Goal: Information Seeking & Learning: Learn about a topic

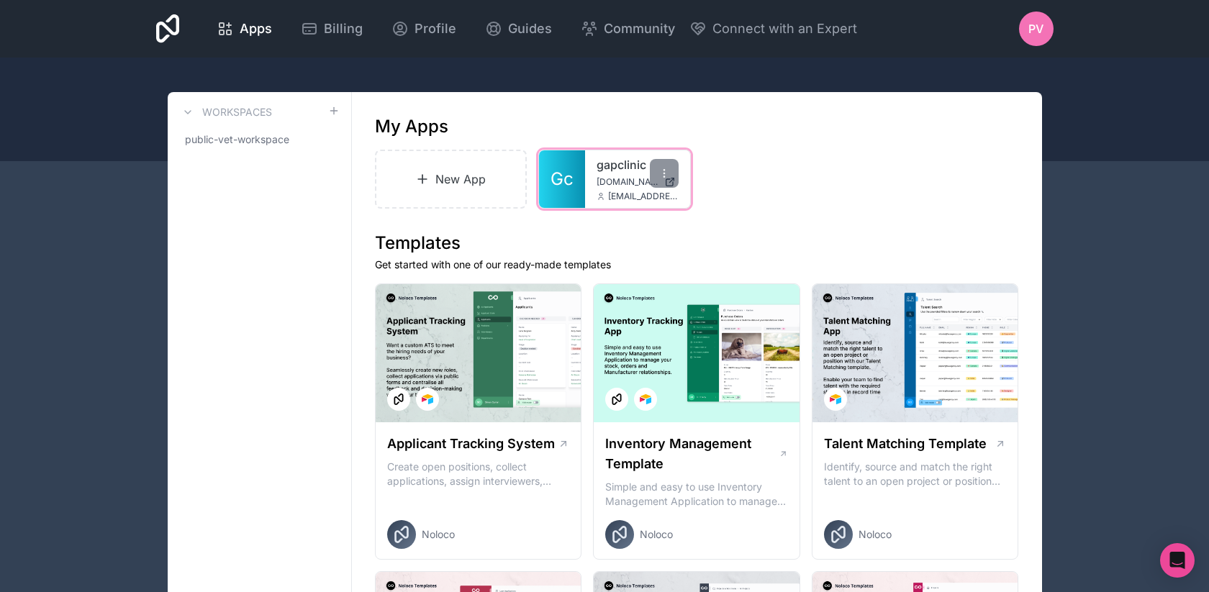
click at [614, 161] on link "gapclinic" at bounding box center [638, 164] width 82 height 17
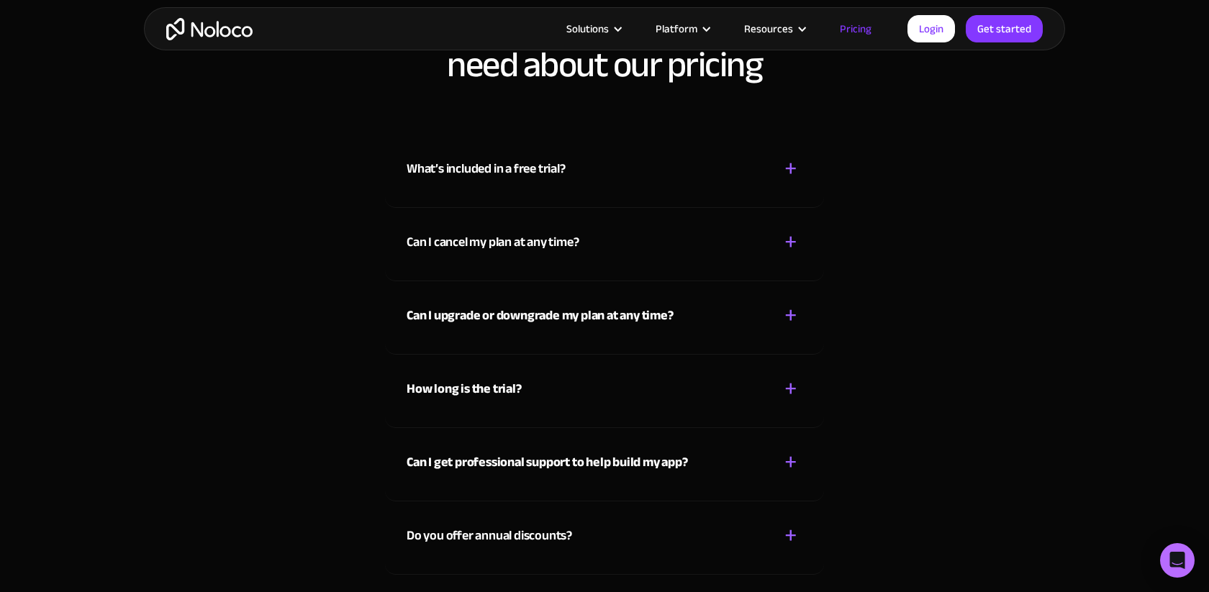
scroll to position [6444, 0]
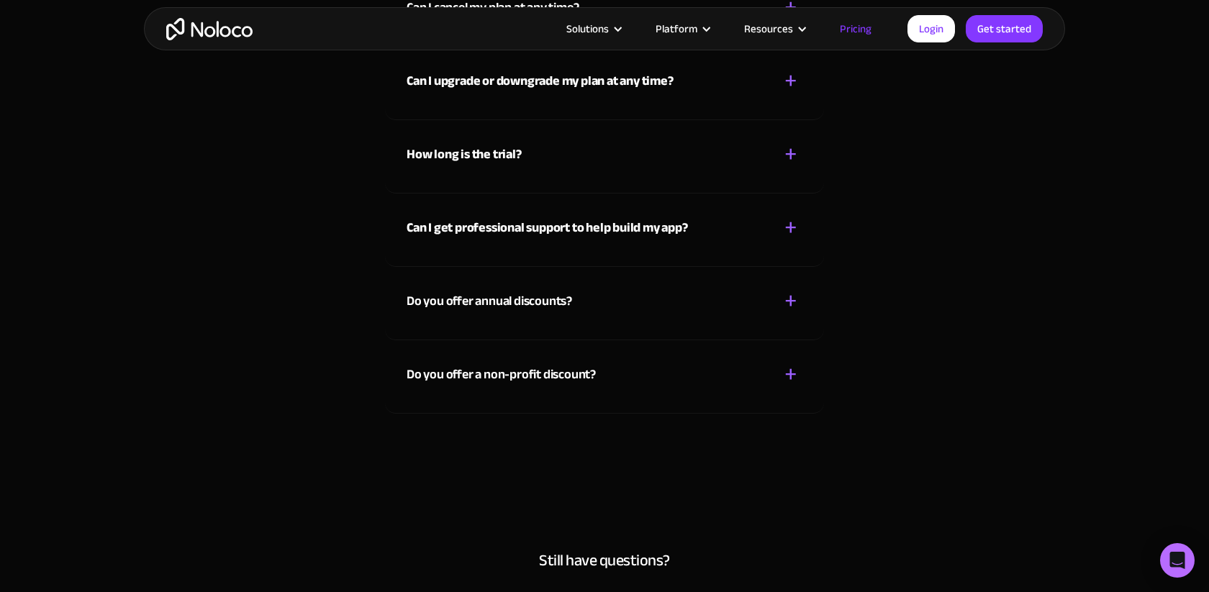
click at [533, 379] on div "Do you offer a non-profit discount?" at bounding box center [501, 375] width 189 height 22
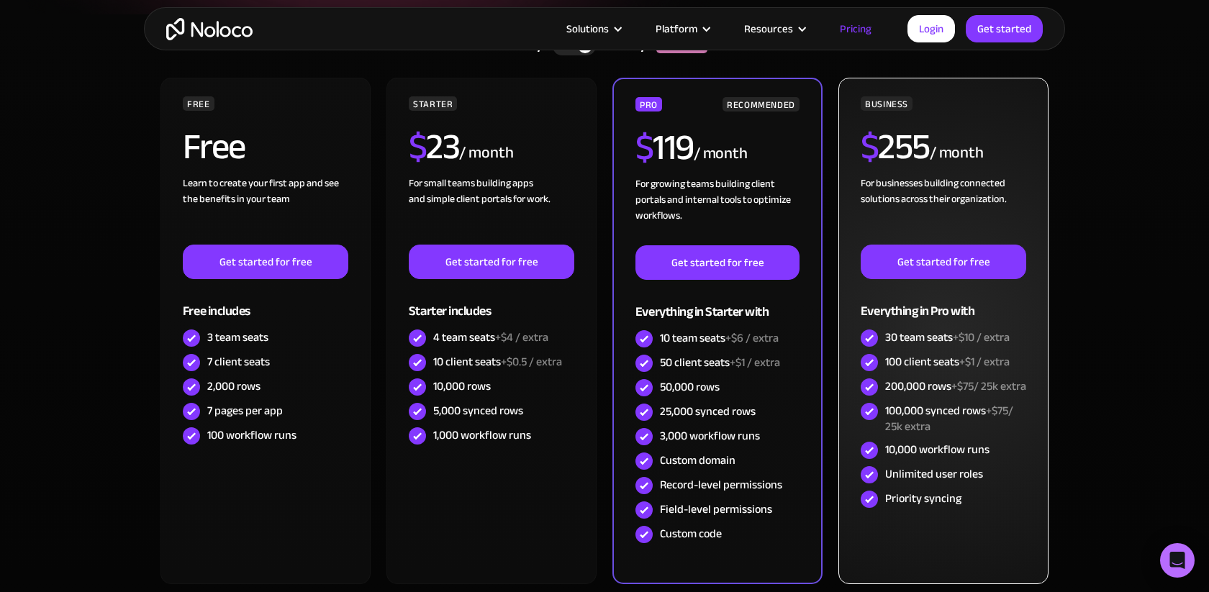
scroll to position [307, 0]
